Goal: Transaction & Acquisition: Subscribe to service/newsletter

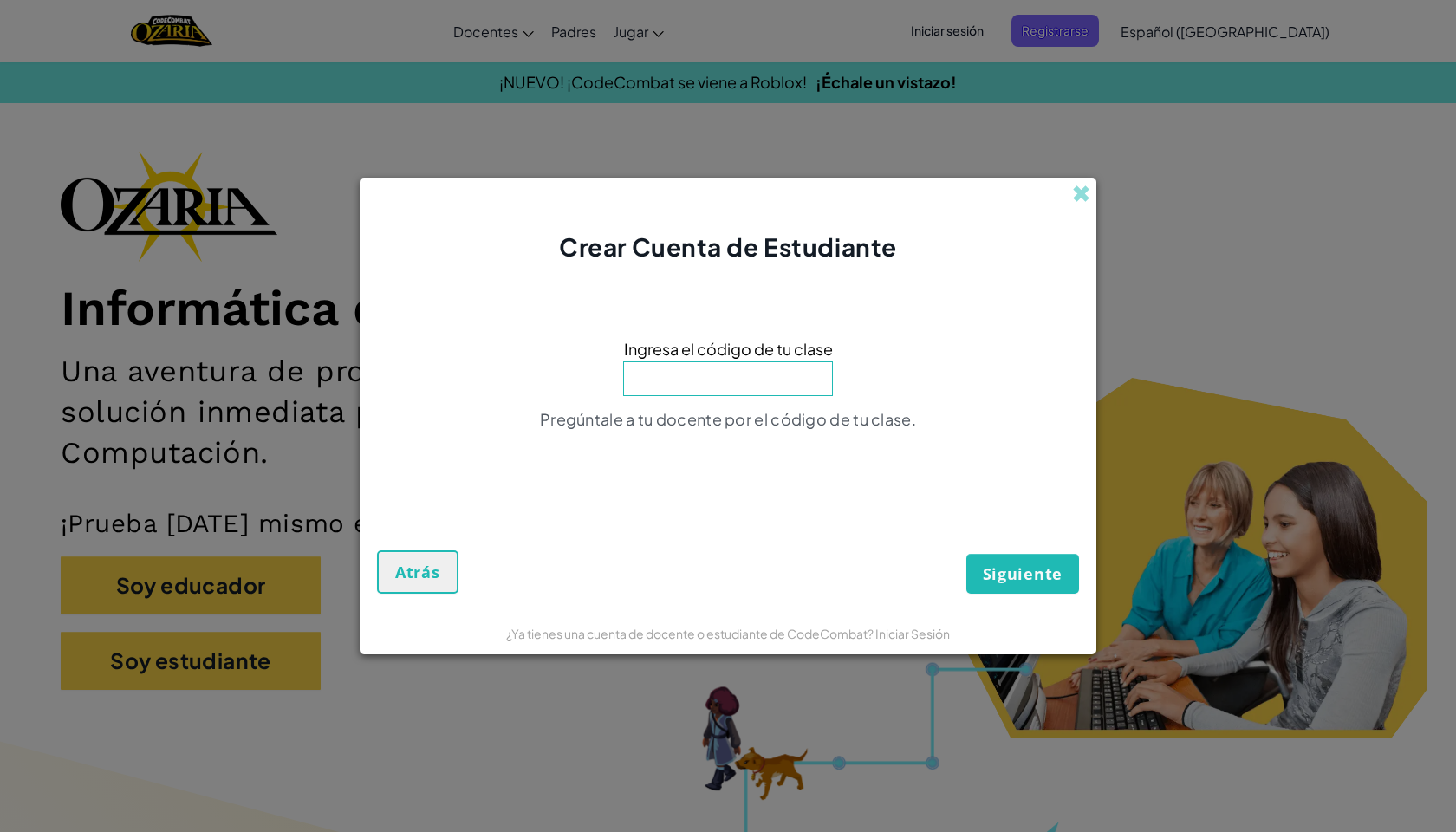
click at [1070, 191] on div "Crear Cuenta de Estudiante" at bounding box center [728, 221] width 736 height 86
click at [1096, 199] on div "Crear Cuenta de Estudiante Ingresa el código de tu clase Pregúntale a tu docent…" at bounding box center [728, 416] width 1456 height 832
click at [1096, 199] on div "Crear Cuenta de Estudiante" at bounding box center [728, 221] width 736 height 86
click at [1086, 197] on span at bounding box center [1081, 193] width 18 height 18
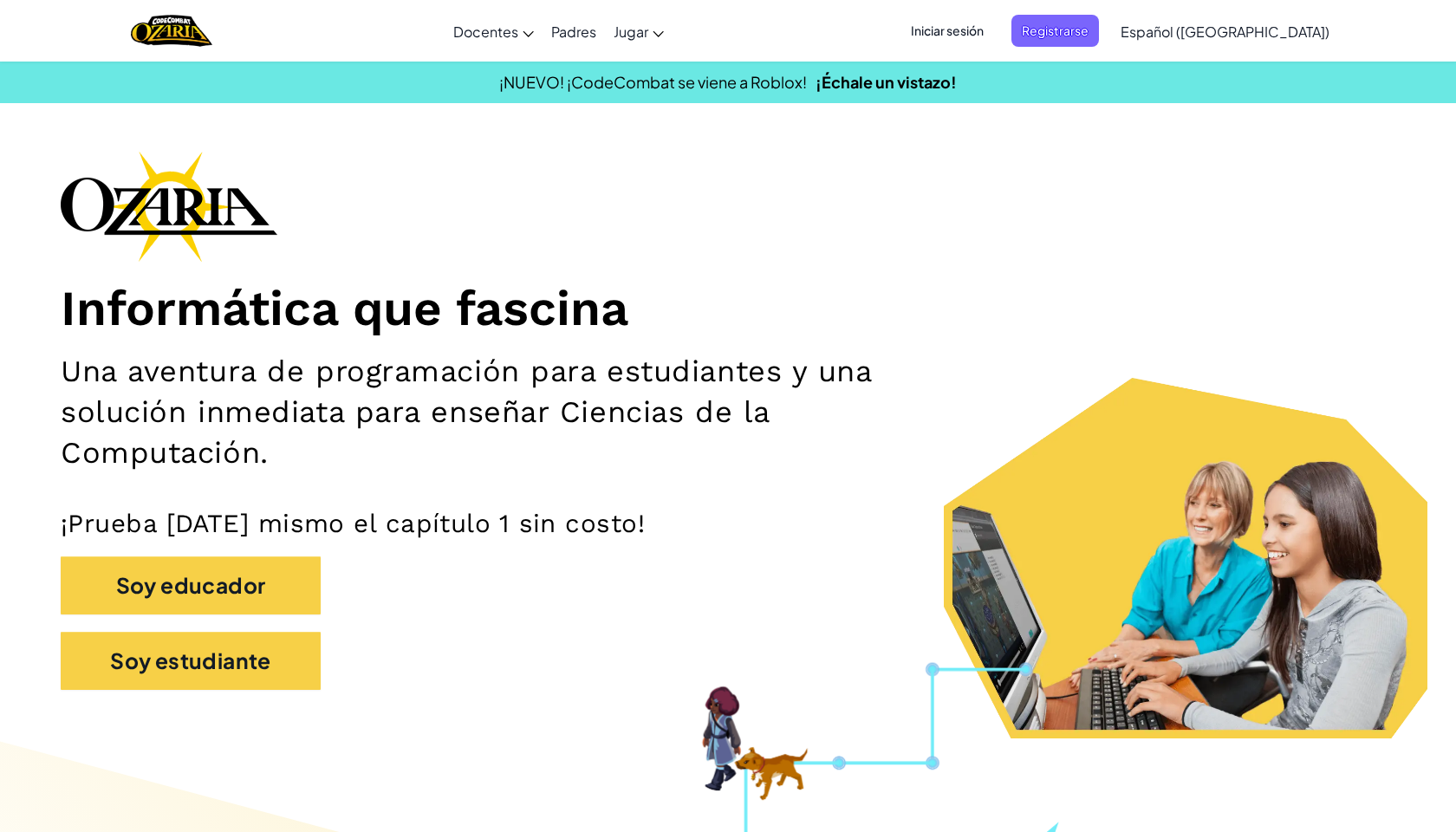
click at [994, 45] on span "Iniciar sesión" at bounding box center [947, 31] width 94 height 32
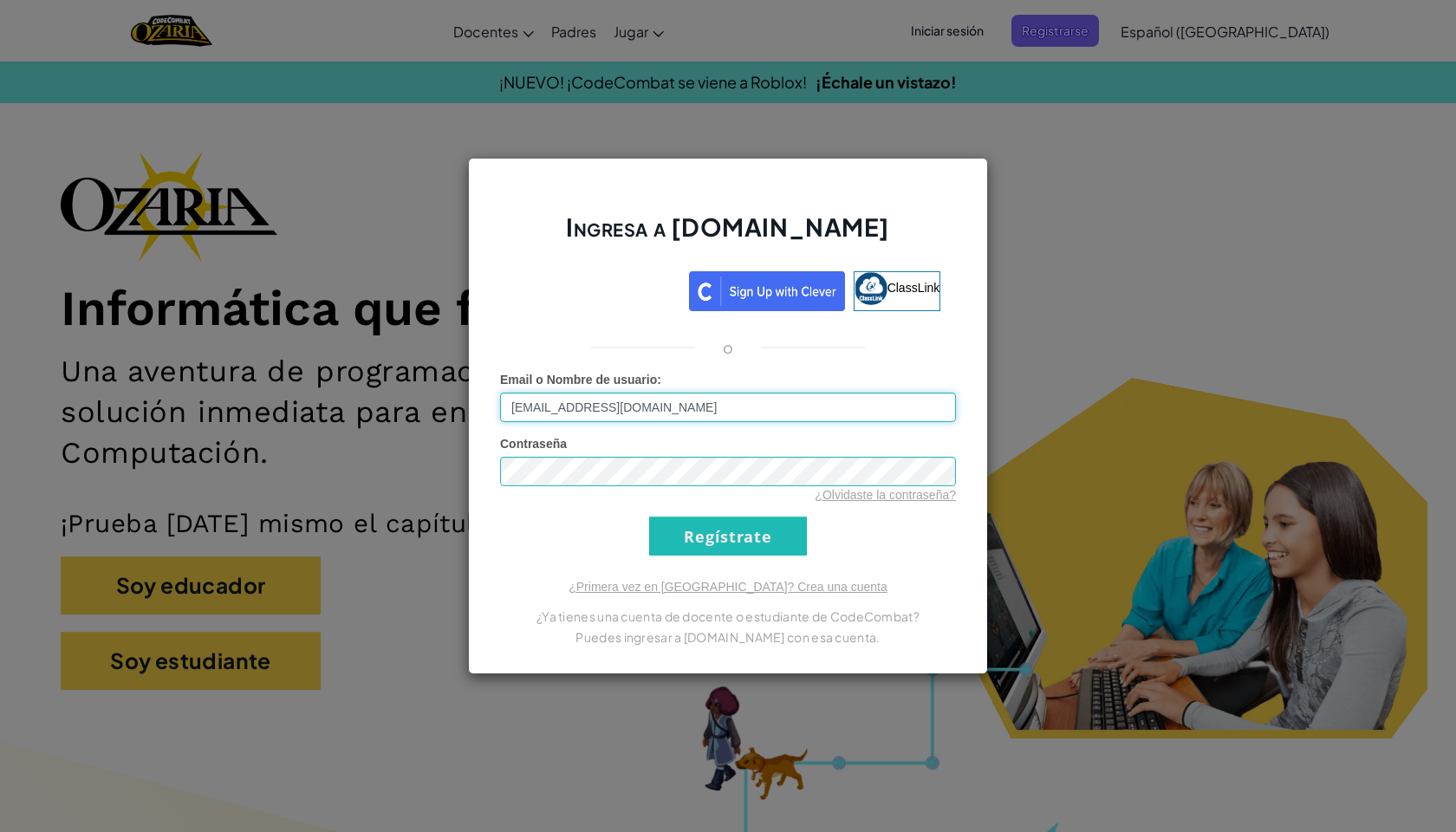
type input "[EMAIL_ADDRESS][DOMAIN_NAME]"
click at [728, 535] on input "Regístrate" at bounding box center [728, 536] width 158 height 39
